Goal: Navigation & Orientation: Find specific page/section

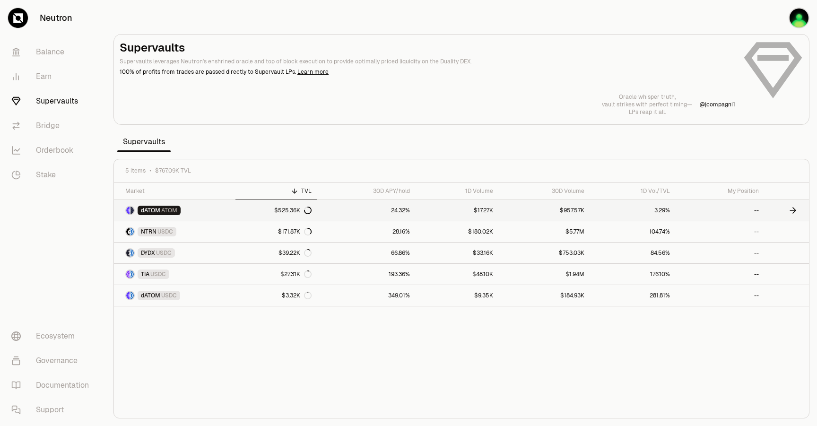
click at [341, 209] on link "24.32%" at bounding box center [366, 210] width 98 height 21
click at [195, 228] on link "NTRN USDC" at bounding box center [175, 231] width 122 height 21
click at [55, 55] on link "Balance" at bounding box center [53, 52] width 98 height 25
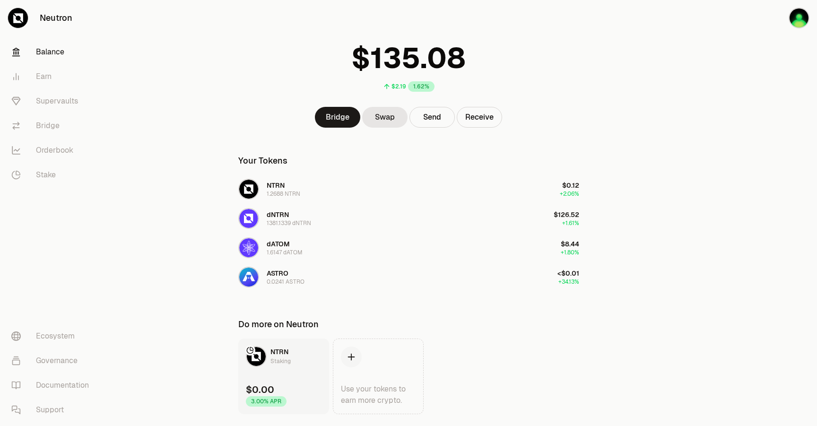
scroll to position [59, 0]
